Goal: Transaction & Acquisition: Purchase product/service

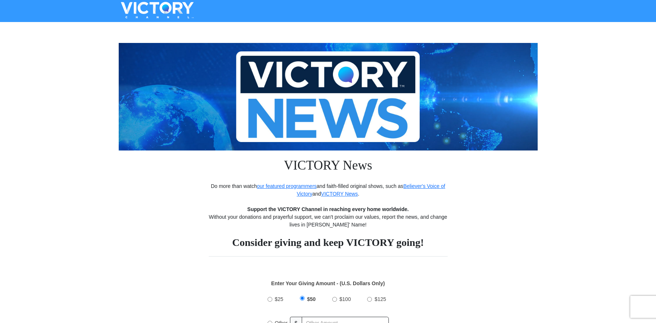
click at [496, 130] on img at bounding box center [328, 97] width 419 height 108
click at [366, 167] on h1 "VICTORY News" at bounding box center [328, 167] width 239 height 32
click at [354, 247] on strong "Consider giving and keep VICTORY going!" at bounding box center [328, 242] width 192 height 11
click at [442, 239] on h2 "Consider giving and keep VICTORY going!" at bounding box center [328, 243] width 239 height 12
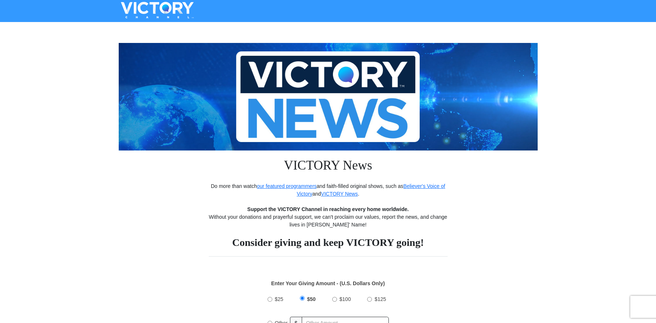
click at [441, 242] on h2 "Consider giving and keep VICTORY going!" at bounding box center [328, 243] width 239 height 12
click at [340, 286] on strong "Enter Your Giving Amount - (U.S. Dollars Only)" at bounding box center [328, 284] width 114 height 6
click at [355, 120] on img at bounding box center [328, 97] width 419 height 108
click at [345, 78] on img at bounding box center [328, 97] width 419 height 108
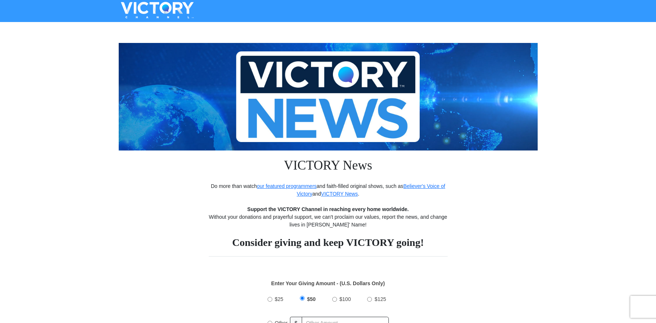
click at [443, 117] on img at bounding box center [328, 97] width 419 height 108
click at [338, 168] on h1 "VICTORY News" at bounding box center [328, 167] width 239 height 32
click at [83, 17] on div at bounding box center [328, 11] width 656 height 22
click at [44, 6] on div at bounding box center [328, 11] width 656 height 22
click at [249, 7] on div at bounding box center [328, 10] width 441 height 17
